Goal: Task Accomplishment & Management: Use online tool/utility

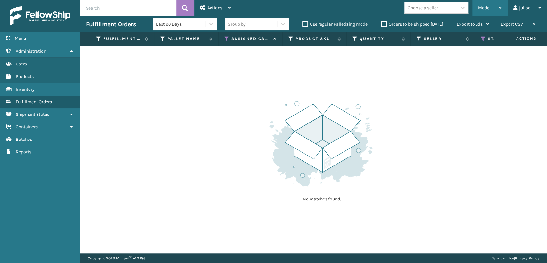
click at [477, 7] on div "Mode Regular Mode Picking Mode Labeling Mode Exit Scan Mode" at bounding box center [489, 8] width 35 height 16
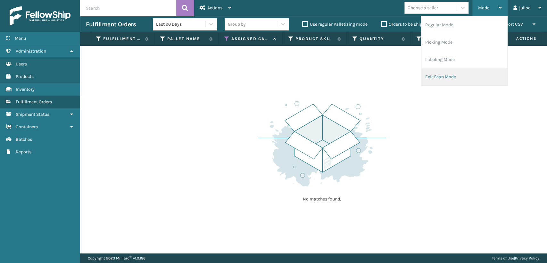
click at [436, 77] on li "Exit Scan Mode" at bounding box center [464, 76] width 86 height 17
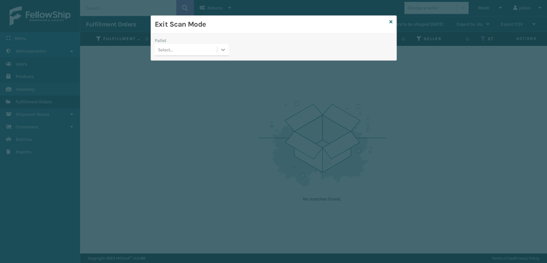
click at [222, 50] on icon at bounding box center [223, 49] width 6 height 6
click at [207, 69] on div "FDXE-87SHNLTD43" at bounding box center [192, 66] width 74 height 12
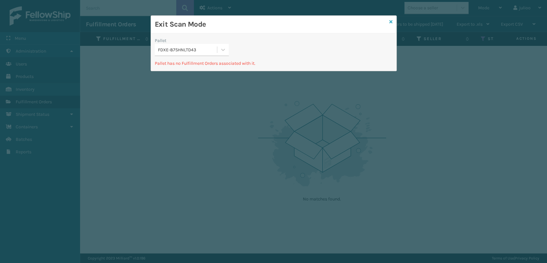
click at [390, 24] on link at bounding box center [390, 22] width 3 height 7
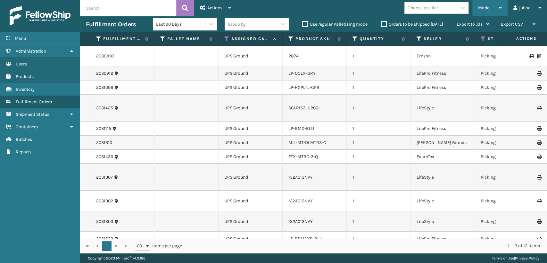
click at [486, 10] on span "Mode" at bounding box center [483, 7] width 11 height 5
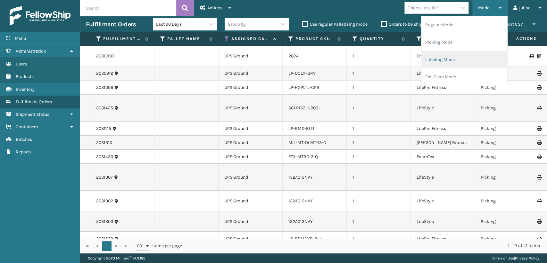
click at [456, 61] on li "Labeling Mode" at bounding box center [464, 59] width 86 height 17
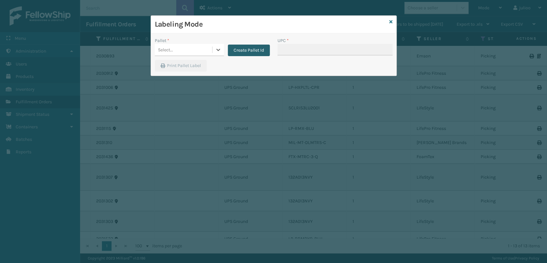
click at [258, 51] on button "Create Pallet Id" at bounding box center [249, 51] width 42 height 12
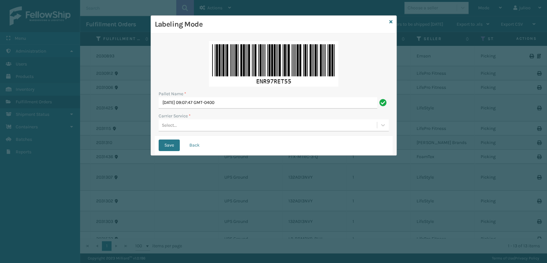
click at [181, 124] on div "Select..." at bounding box center [268, 125] width 218 height 11
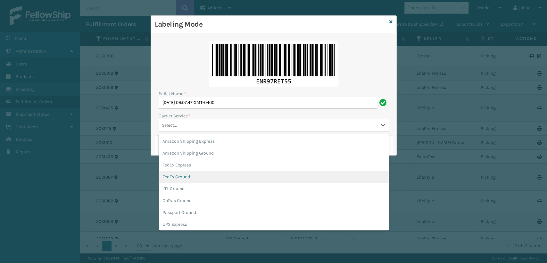
click at [172, 178] on div "FedEx Ground" at bounding box center [274, 177] width 230 height 12
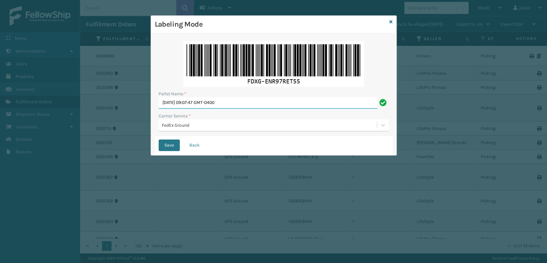
drag, startPoint x: 248, startPoint y: 102, endPoint x: 87, endPoint y: 113, distance: 160.8
click at [87, 113] on div "Labeling Mode Pallet Name * [DATE] 09:07:47 GMT-0400 Carrier Service * FedEx Gr…" at bounding box center [273, 131] width 547 height 263
click at [177, 101] on input "Pallet Name *" at bounding box center [274, 103] width 230 height 12
type input "T553504"
click at [159, 139] on button "Save" at bounding box center [169, 145] width 21 height 12
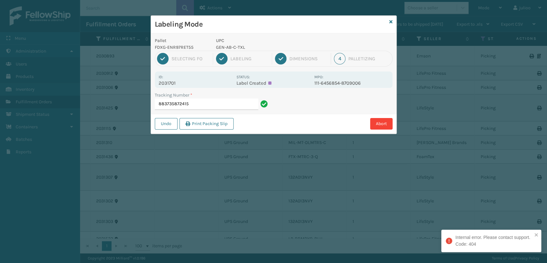
type input "883735872415"
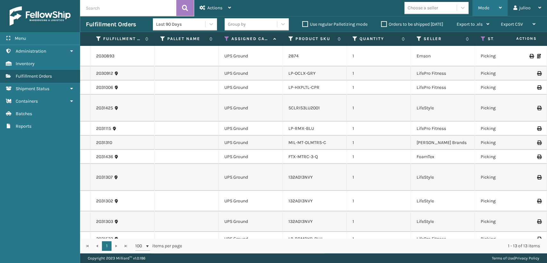
click at [485, 8] on span "Mode" at bounding box center [483, 7] width 11 height 5
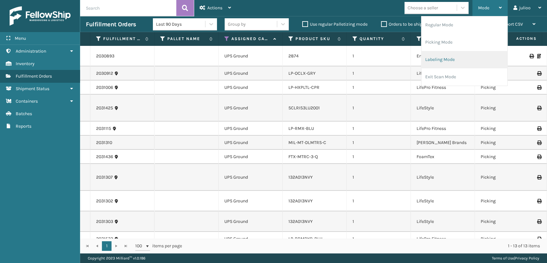
click at [441, 61] on li "Labeling Mode" at bounding box center [464, 59] width 86 height 17
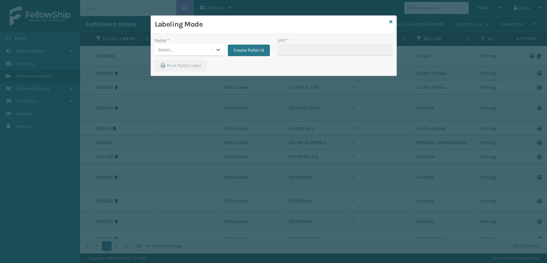
click at [205, 51] on div "Select..." at bounding box center [183, 50] width 57 height 11
click at [193, 80] on div "FDXG-ENR97RET55" at bounding box center [189, 81] width 69 height 12
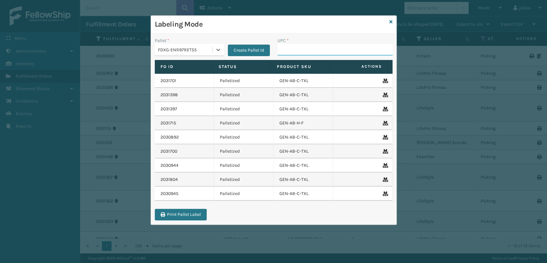
click at [302, 49] on input "UPC *" at bounding box center [334, 50] width 115 height 12
type input "81008196"
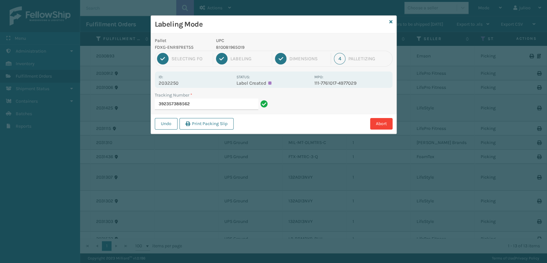
type input "392357388562"
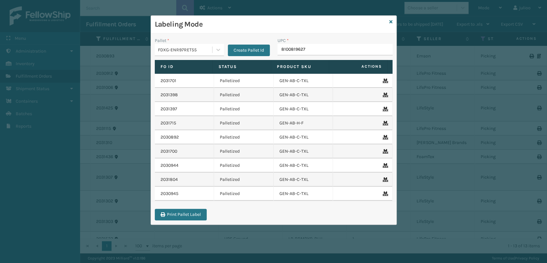
type input "81008196270"
type input "810081962643"
click at [392, 22] on div "Labeling Mode" at bounding box center [273, 25] width 245 height 18
click at [392, 22] on icon at bounding box center [390, 22] width 3 height 4
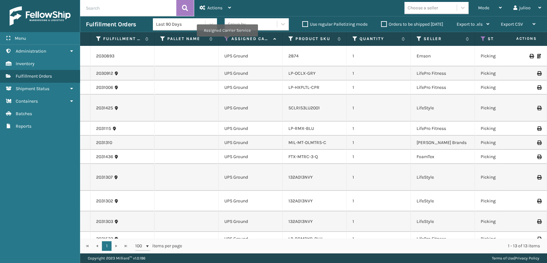
click at [227, 41] on icon at bounding box center [226, 39] width 5 height 6
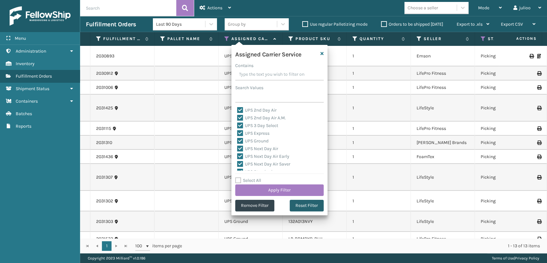
click at [295, 206] on button "Reset Filter" at bounding box center [306, 206] width 34 height 12
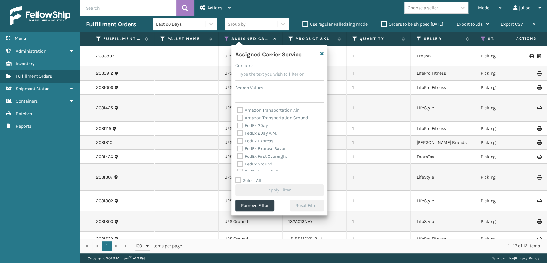
click at [241, 129] on div "FedEx 2Day A.M." at bounding box center [279, 133] width 85 height 8
click at [239, 124] on label "FedEx 2Day" at bounding box center [252, 125] width 31 height 5
click at [237, 124] on input "FedEx 2Day" at bounding box center [237, 124] width 0 height 4
checkbox input "true"
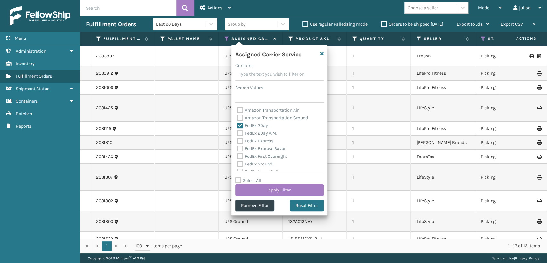
click at [240, 131] on label "FedEx 2Day A.M." at bounding box center [257, 132] width 40 height 5
click at [237, 131] on input "FedEx 2Day A.M." at bounding box center [237, 131] width 0 height 4
checkbox input "true"
click at [239, 139] on label "FedEx Express" at bounding box center [255, 140] width 36 height 5
click at [237, 139] on input "FedEx Express" at bounding box center [237, 139] width 0 height 4
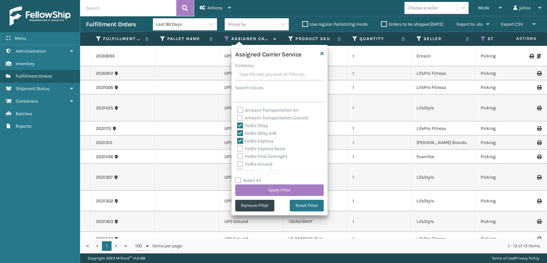
checkbox input "true"
click at [242, 148] on label "FedEx Express Saver" at bounding box center [261, 148] width 48 height 5
click at [237, 148] on input "FedEx Express Saver" at bounding box center [237, 147] width 0 height 4
checkbox input "true"
click at [238, 155] on label "FedEx First Overnight" at bounding box center [262, 155] width 50 height 5
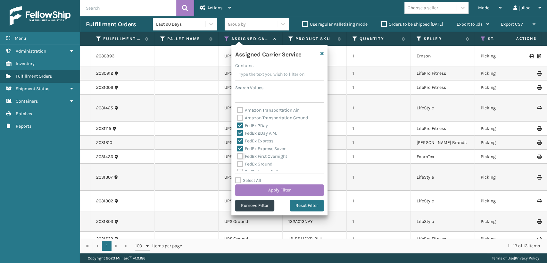
click at [237, 155] on input "FedEx First Overnight" at bounding box center [237, 154] width 0 height 4
checkbox input "true"
click at [240, 129] on label "FedEx Ground" at bounding box center [254, 128] width 35 height 5
click at [237, 129] on input "FedEx Ground" at bounding box center [237, 127] width 0 height 4
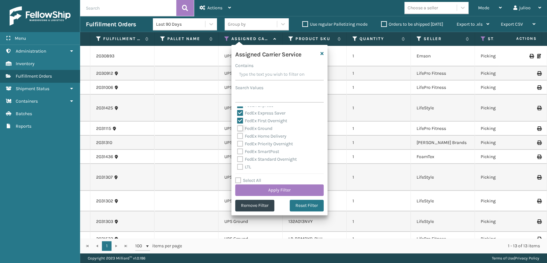
checkbox input "true"
click at [239, 139] on div "FedEx Home Delivery" at bounding box center [279, 136] width 85 height 8
click at [241, 134] on label "FedEx Home Delivery" at bounding box center [261, 135] width 49 height 5
click at [237, 134] on input "FedEx Home Delivery" at bounding box center [237, 134] width 0 height 4
checkbox input "true"
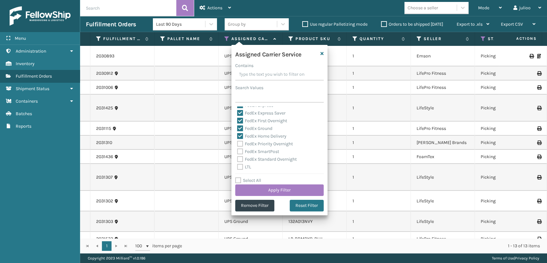
drag, startPoint x: 240, startPoint y: 138, endPoint x: 242, endPoint y: 141, distance: 3.6
click at [241, 141] on div "Amazon Transportation Air Amazon Transportation Ground FedEx 2Day FedEx 2Day A.…" at bounding box center [279, 138] width 88 height 64
click at [241, 142] on label "FedEx Priority Overnight" at bounding box center [265, 143] width 56 height 5
click at [237, 142] on input "FedEx Priority Overnight" at bounding box center [237, 142] width 0 height 4
checkbox input "true"
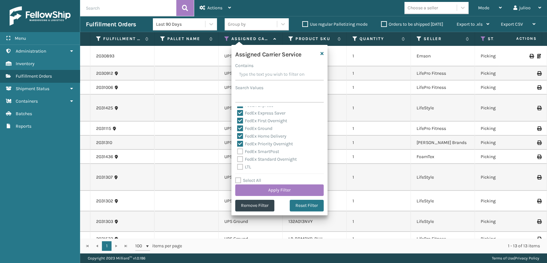
click at [242, 152] on label "FedEx SmartPost" at bounding box center [258, 151] width 42 height 5
click at [237, 152] on input "FedEx SmartPost" at bounding box center [237, 150] width 0 height 4
checkbox input "true"
click at [238, 158] on label "FedEx Standard Overnight" at bounding box center [267, 158] width 60 height 5
click at [237, 158] on input "FedEx Standard Overnight" at bounding box center [237, 157] width 0 height 4
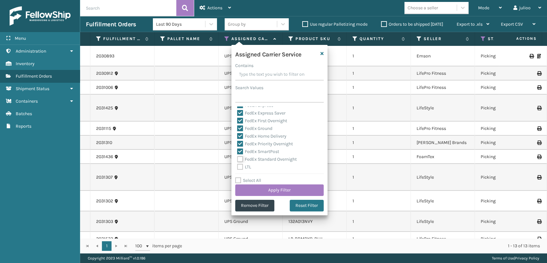
checkbox input "true"
click at [281, 190] on button "Apply Filter" at bounding box center [279, 190] width 88 height 12
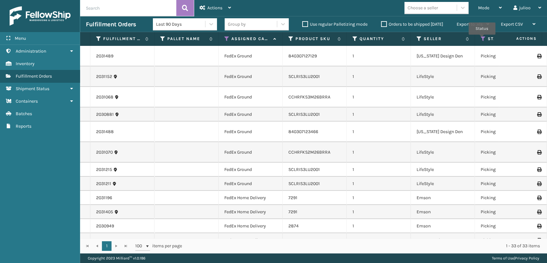
click at [482, 39] on icon at bounding box center [482, 39] width 5 height 6
click at [268, 142] on td "FedEx Ground" at bounding box center [250, 152] width 64 height 20
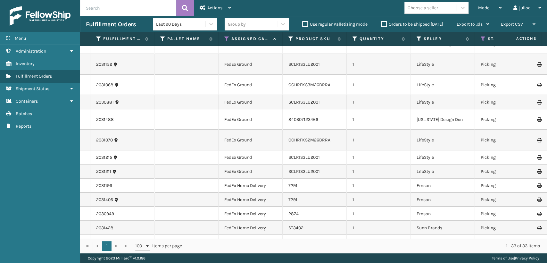
scroll to position [0, 0]
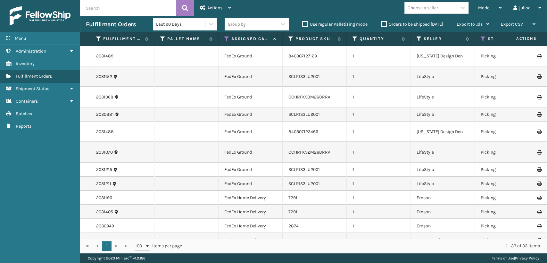
click at [333, 74] on td "SCLRIS3LU2001" at bounding box center [314, 76] width 64 height 20
click at [308, 74] on link "SCLRIS3LU2001" at bounding box center [303, 76] width 31 height 5
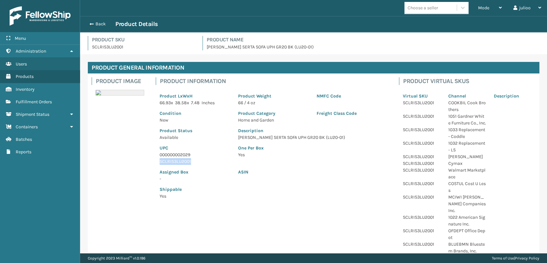
drag, startPoint x: 161, startPoint y: 160, endPoint x: 211, endPoint y: 163, distance: 50.7
click at [211, 163] on p "SCLRIS3LU2001" at bounding box center [194, 161] width 71 height 7
drag, startPoint x: 183, startPoint y: 166, endPoint x: 160, endPoint y: 164, distance: 22.5
click at [160, 164] on p "SCLRIS3LU2001" at bounding box center [194, 161] width 71 height 7
drag, startPoint x: 160, startPoint y: 162, endPoint x: 198, endPoint y: 159, distance: 37.9
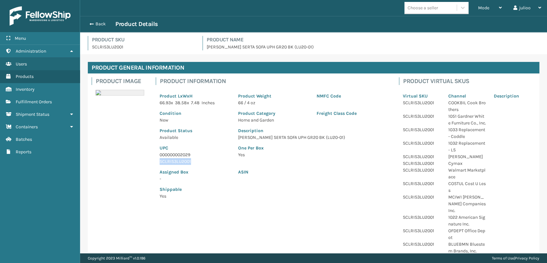
click at [198, 159] on p "SCLRIS3LU2001" at bounding box center [194, 161] width 71 height 7
copy p "SCLRIS3LU2001"
click at [479, 5] on span "Mode" at bounding box center [483, 7] width 11 height 5
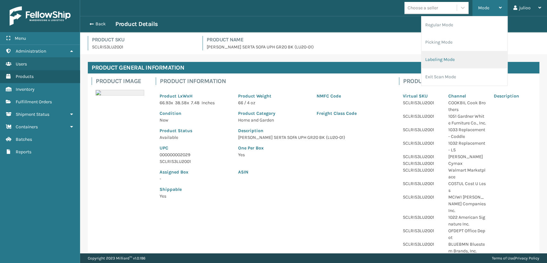
click at [427, 61] on li "Labeling Mode" at bounding box center [464, 59] width 86 height 17
